Goal: Find specific page/section: Find specific page/section

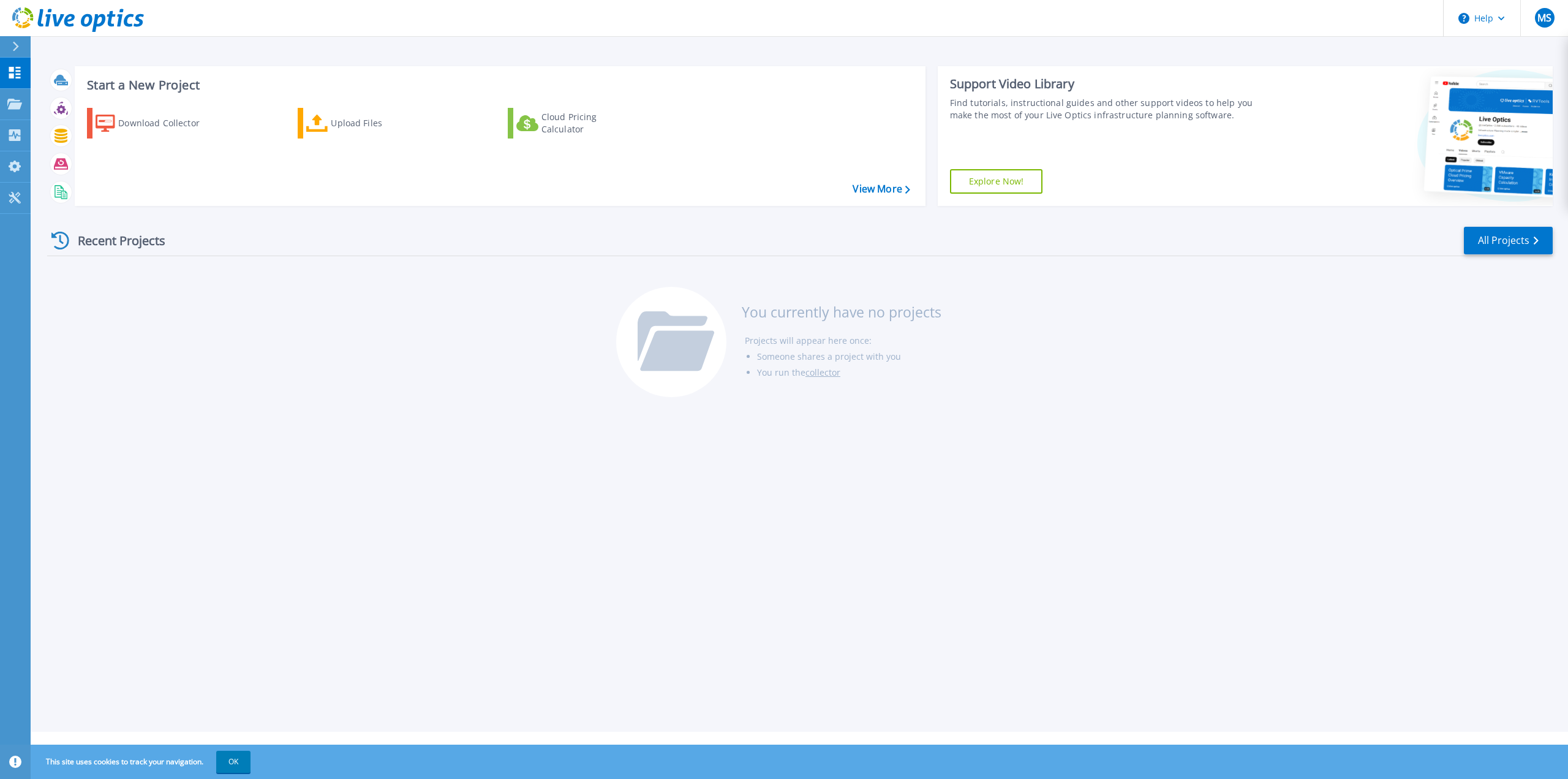
click at [1122, 584] on div "Start a New Project Download Collector Upload Files Cloud Pricing Calculator Vi…" at bounding box center [799, 366] width 1537 height 732
click at [1526, 245] on link "All Projects" at bounding box center [1507, 240] width 89 height 28
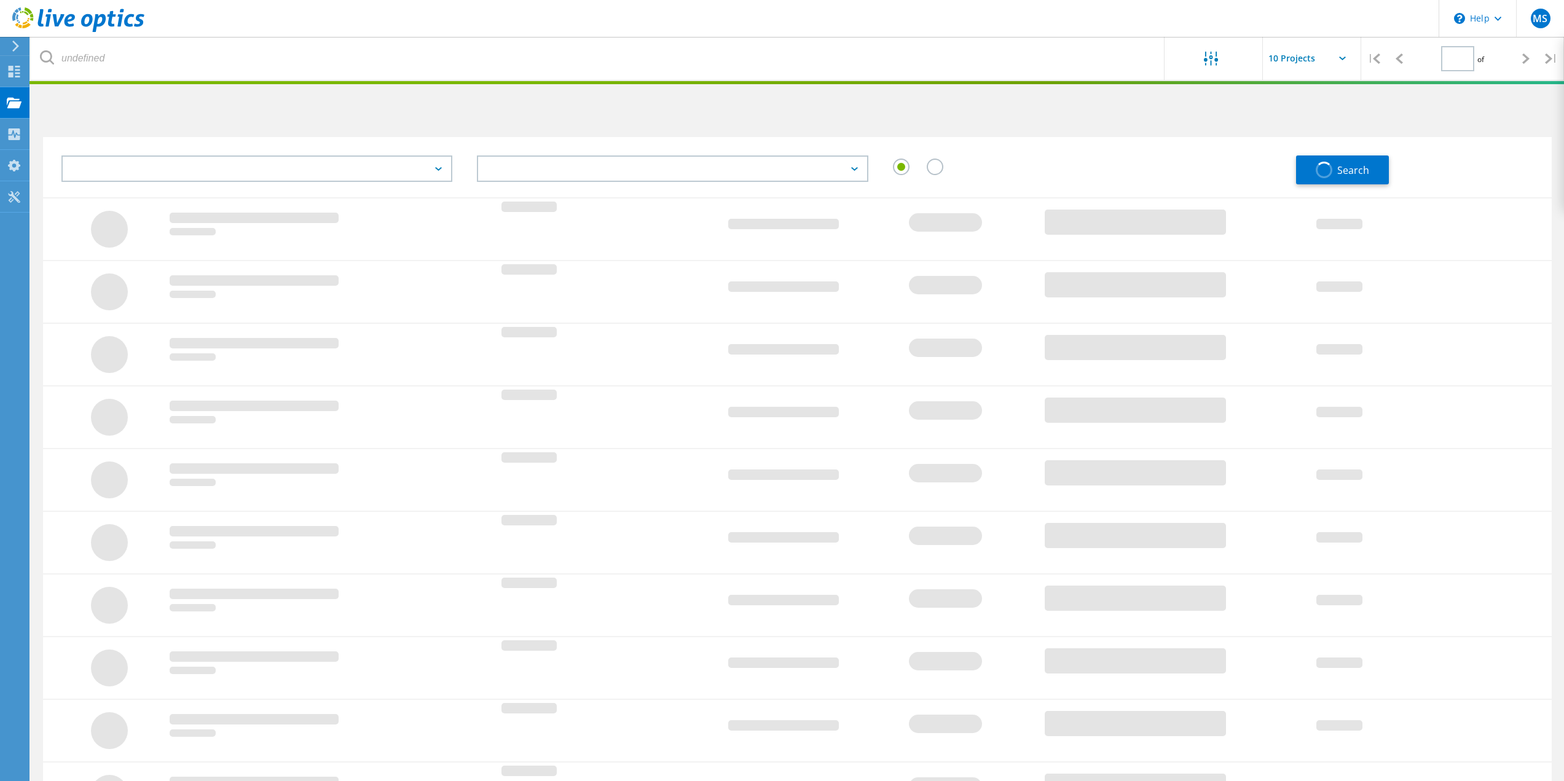
type input "1"
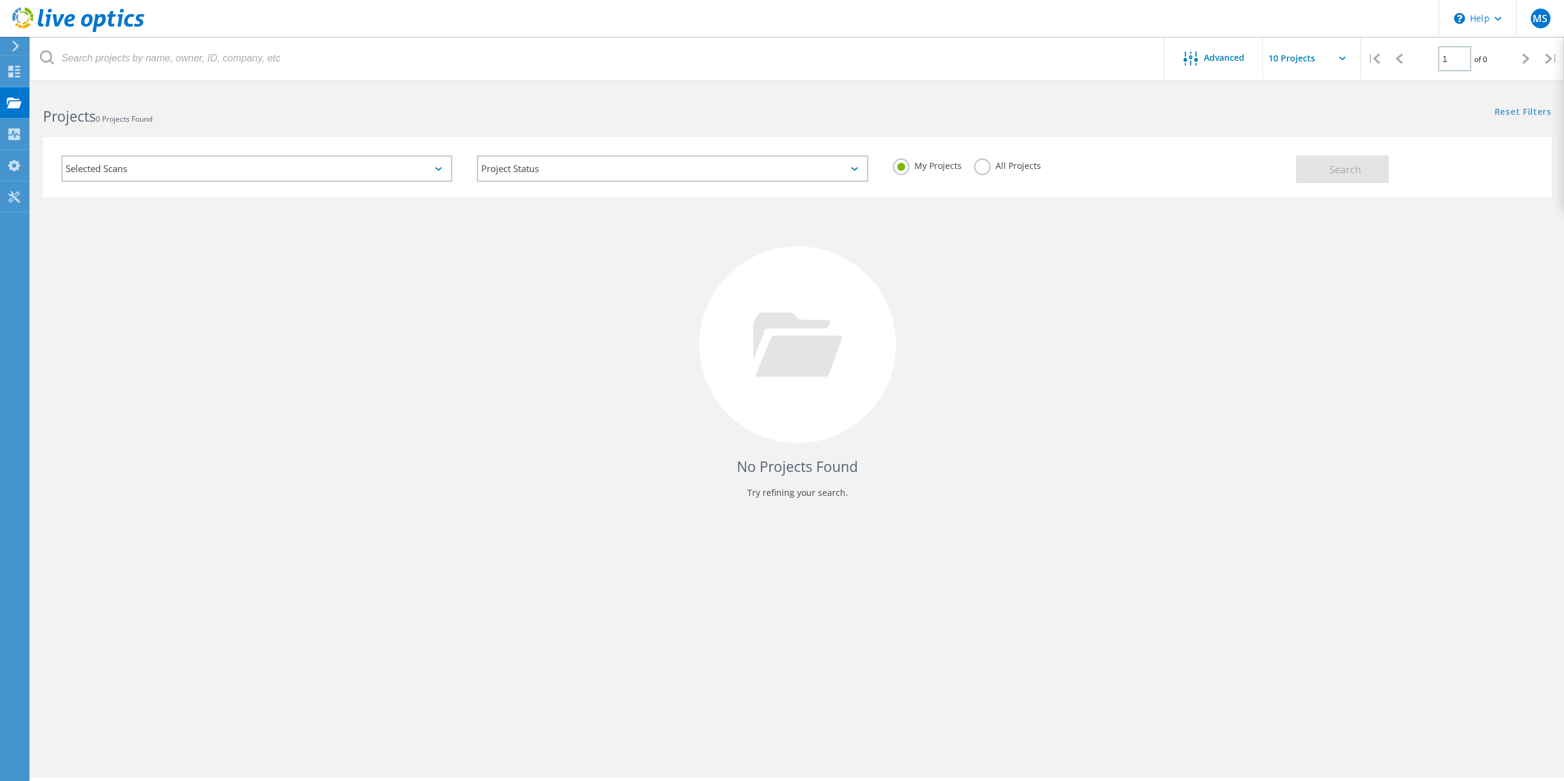
click at [431, 167] on div "Selected Scans" at bounding box center [256, 168] width 391 height 26
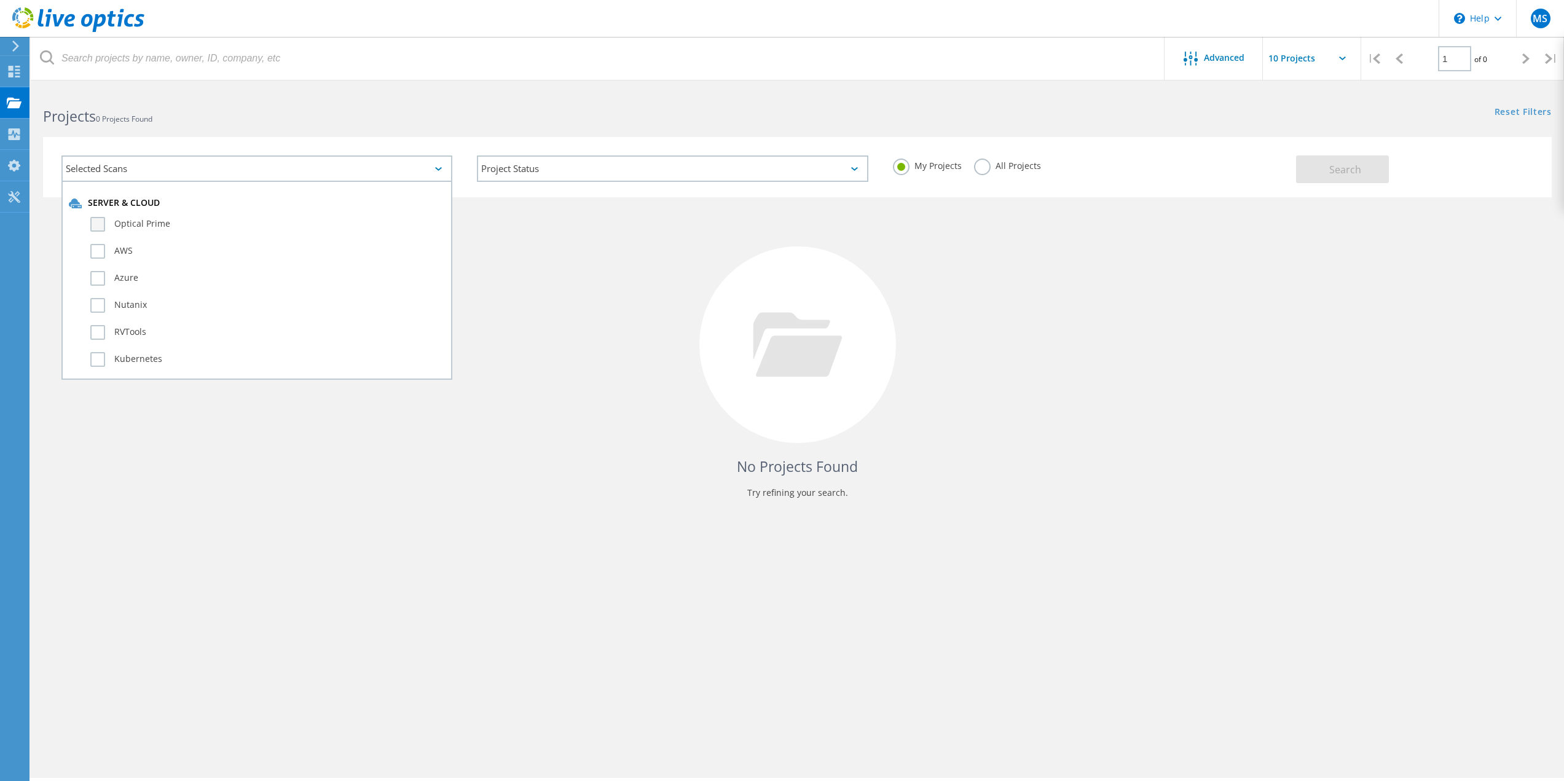
click at [96, 221] on label "Optical Prime" at bounding box center [267, 224] width 355 height 15
click at [0, 0] on input "Optical Prime" at bounding box center [0, 0] width 0 height 0
click at [1303, 171] on button "Search" at bounding box center [1342, 169] width 93 height 28
